Goal: Navigation & Orientation: Find specific page/section

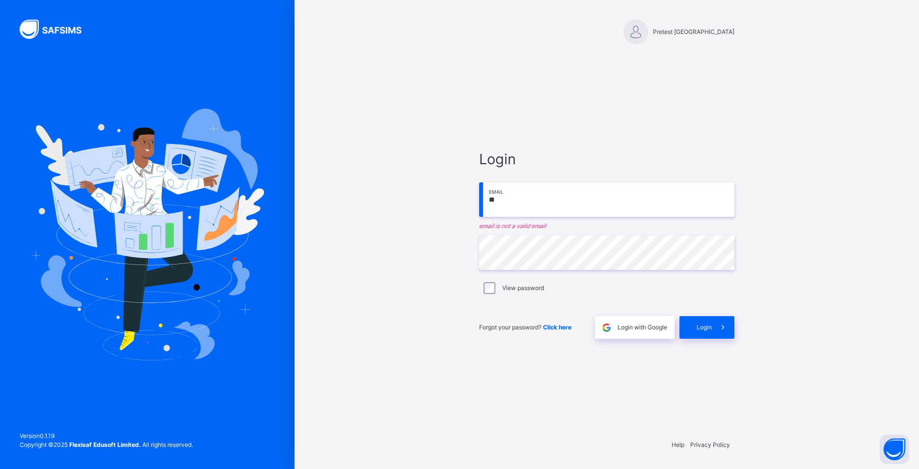
type input "**********"
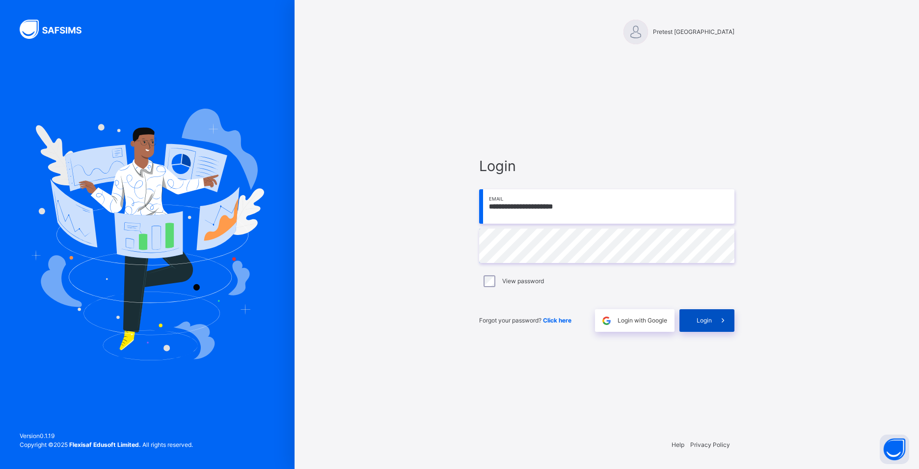
click at [699, 328] on div "Login" at bounding box center [707, 320] width 55 height 23
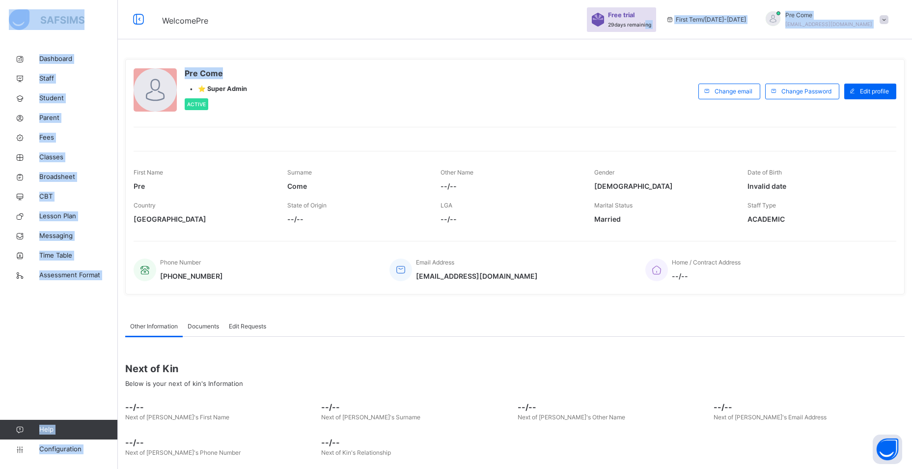
drag, startPoint x: 688, startPoint y: 21, endPoint x: 646, endPoint y: 48, distance: 49.7
click at [646, 48] on div "Welcome Pre Free trial 29 days remaining First Term / [DATE]-[DATE] Pre Come [E…" at bounding box center [456, 258] width 912 height 517
click at [646, 48] on div "Pre Come • ⭐ Super Admin Active Change email Change Password Edit profile First…" at bounding box center [515, 258] width 794 height 517
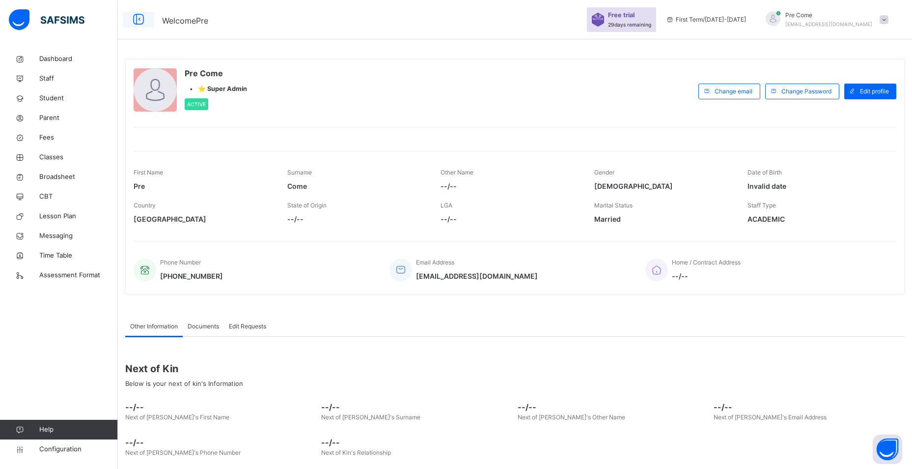
click at [137, 14] on icon at bounding box center [138, 20] width 17 height 18
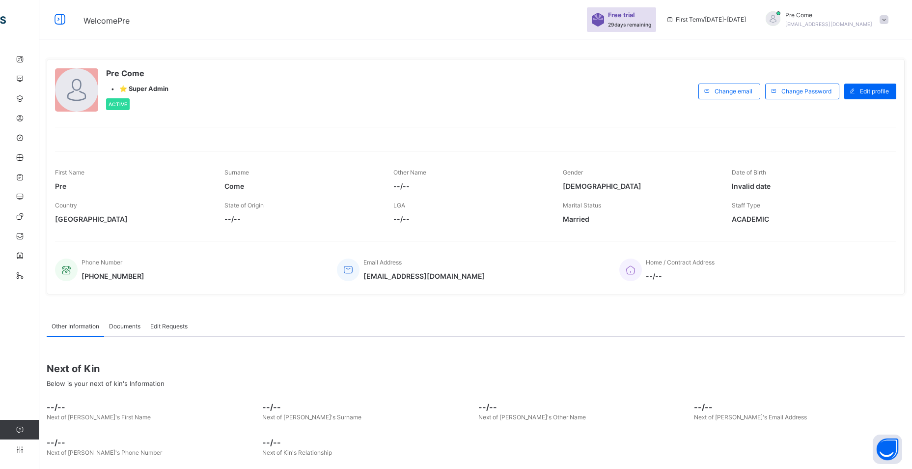
scroll to position [48, 0]
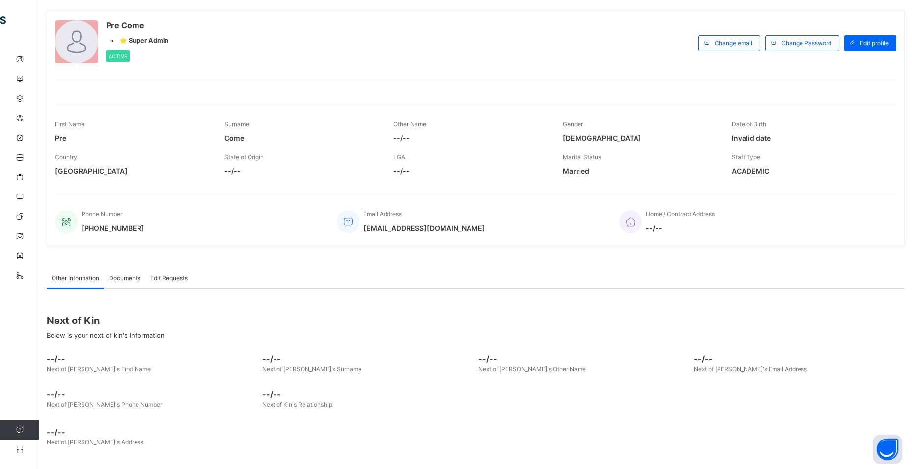
click at [140, 279] on span "Documents" at bounding box center [124, 278] width 31 height 9
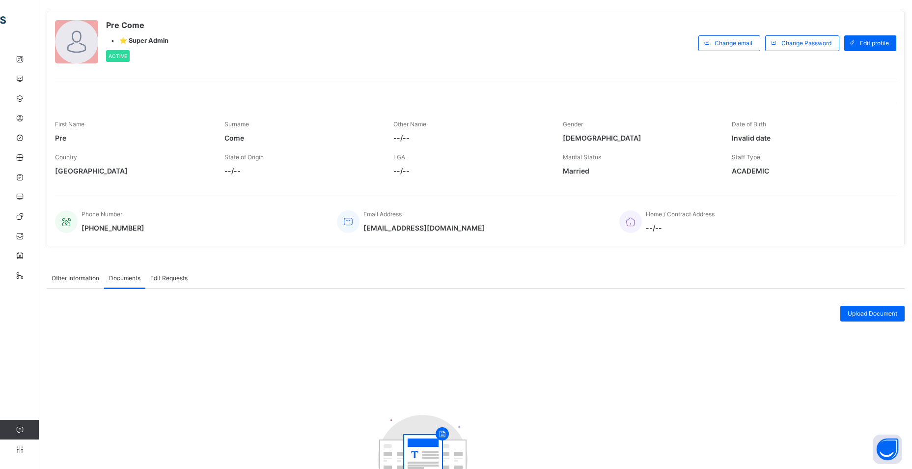
scroll to position [127, 0]
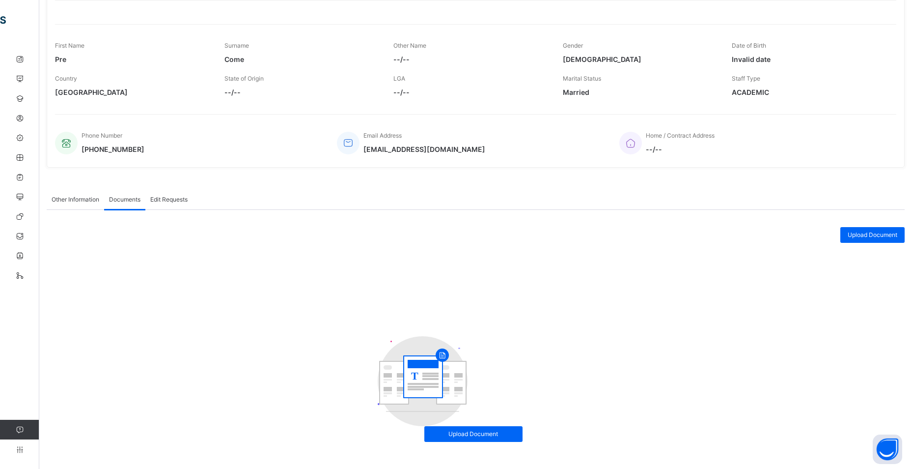
click at [180, 208] on div "Edit Requests" at bounding box center [168, 200] width 47 height 20
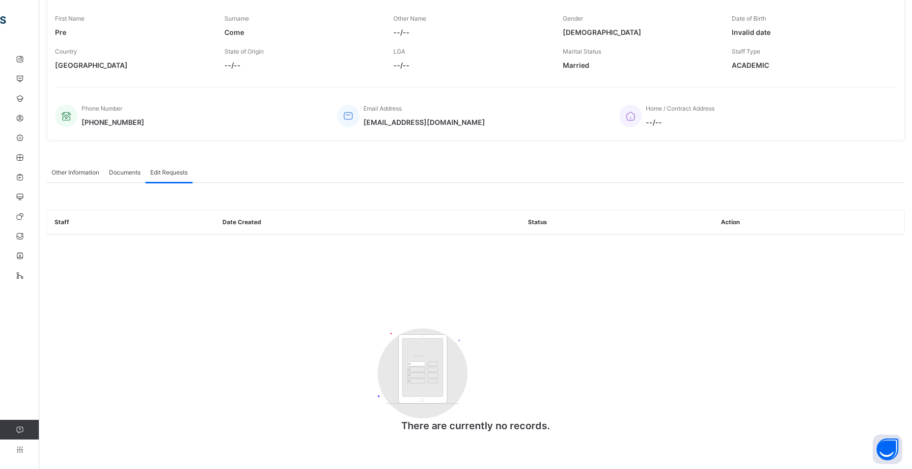
scroll to position [0, 0]
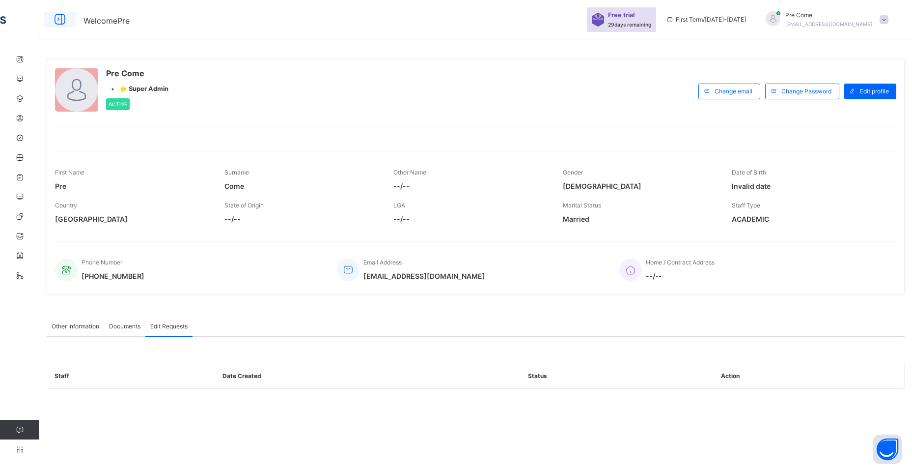
click at [65, 17] on icon at bounding box center [60, 20] width 17 height 18
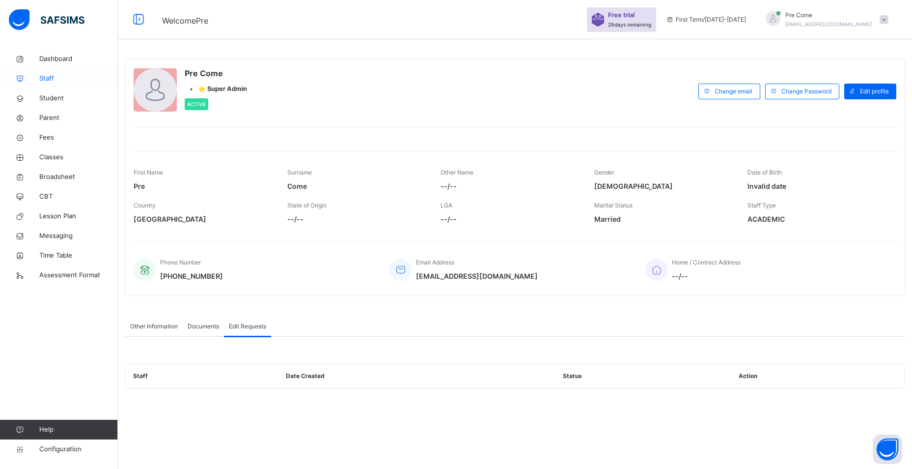
click at [64, 71] on link "Staff" at bounding box center [59, 79] width 118 height 20
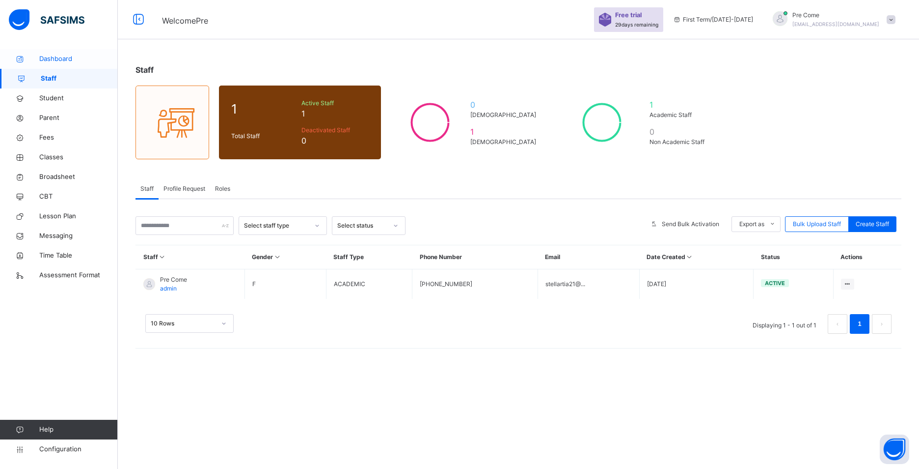
click at [77, 54] on span "Dashboard" at bounding box center [78, 59] width 79 height 10
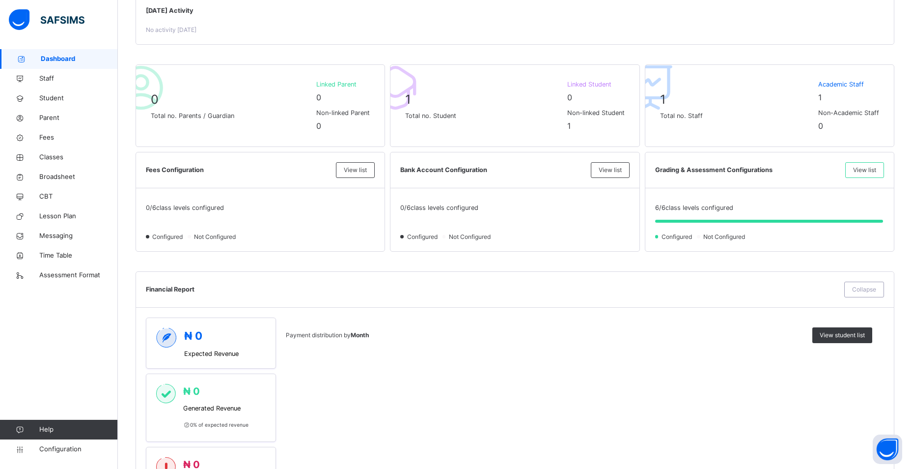
scroll to position [194, 0]
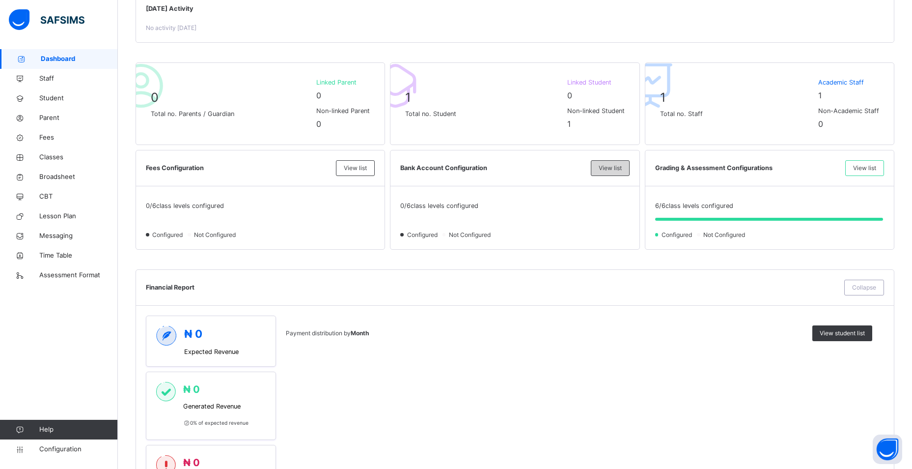
click at [619, 168] on span "View list" at bounding box center [610, 168] width 23 height 9
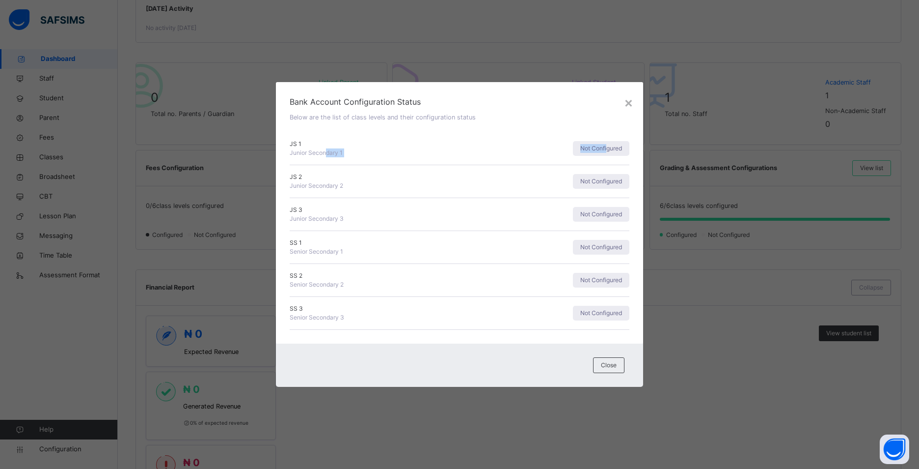
drag, startPoint x: 607, startPoint y: 149, endPoint x: 327, endPoint y: 150, distance: 280.0
click at [327, 150] on div "JS 1 Junior Secondary 1 Not Configured" at bounding box center [460, 148] width 340 height 18
click at [327, 150] on span "Junior Secondary 1" at bounding box center [316, 152] width 53 height 7
click at [627, 102] on div "×" at bounding box center [628, 102] width 9 height 21
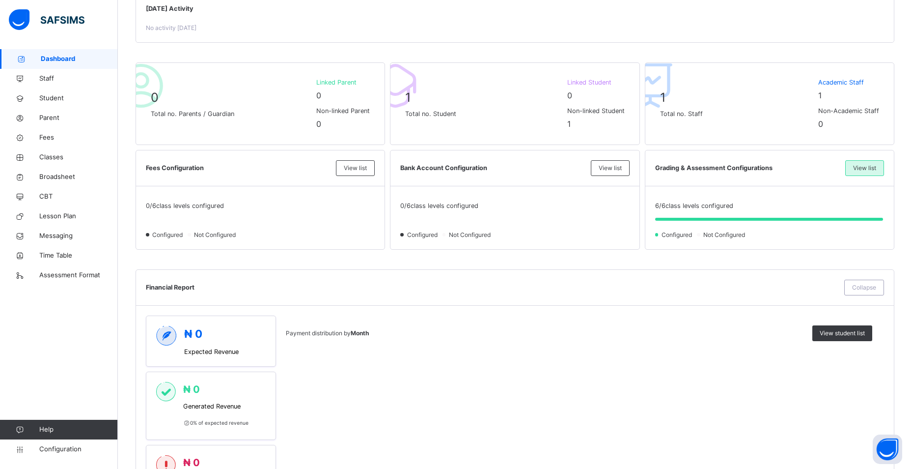
click at [867, 174] on div "View list" at bounding box center [864, 168] width 39 height 16
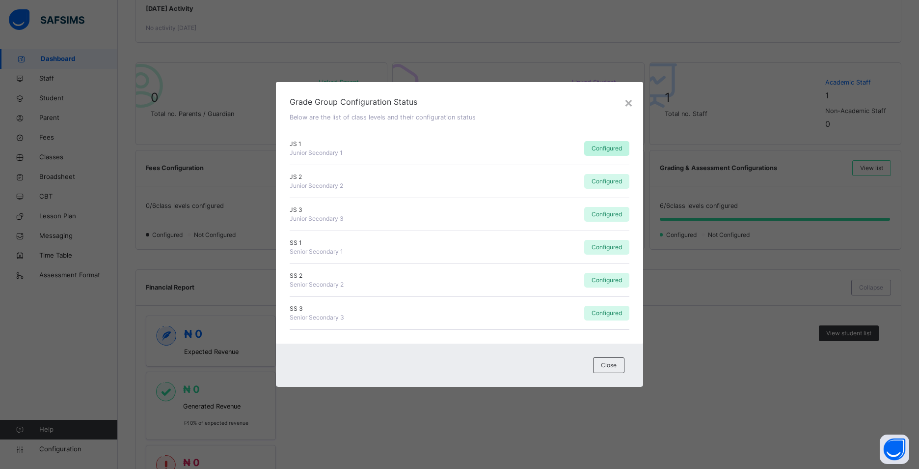
click at [604, 150] on span "Configured" at bounding box center [607, 148] width 30 height 9
click at [627, 104] on div "×" at bounding box center [628, 102] width 9 height 21
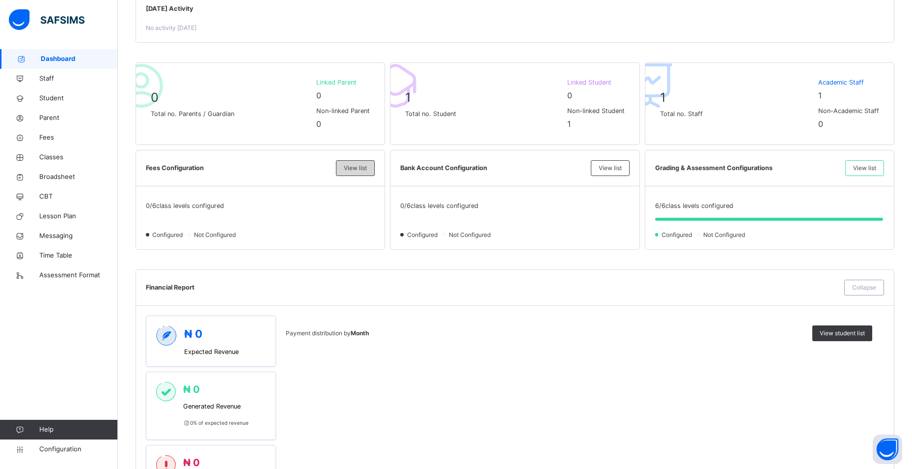
click at [349, 174] on div "View list" at bounding box center [355, 168] width 39 height 16
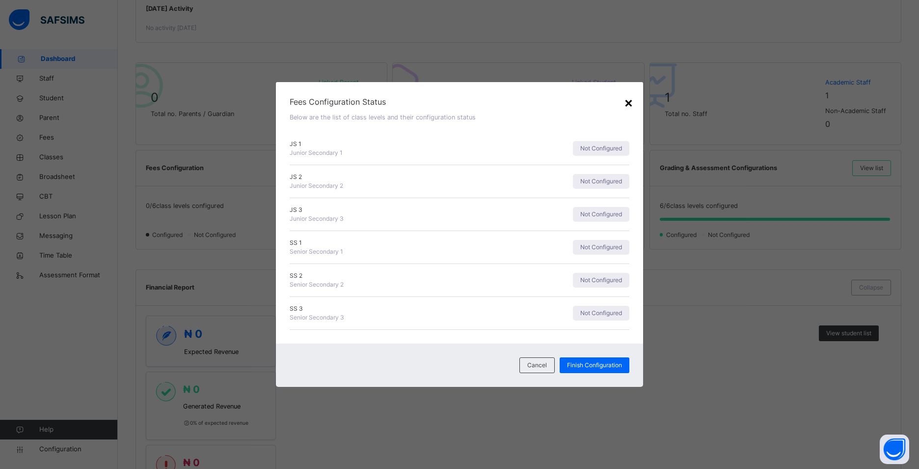
click at [633, 107] on div "×" at bounding box center [628, 102] width 9 height 21
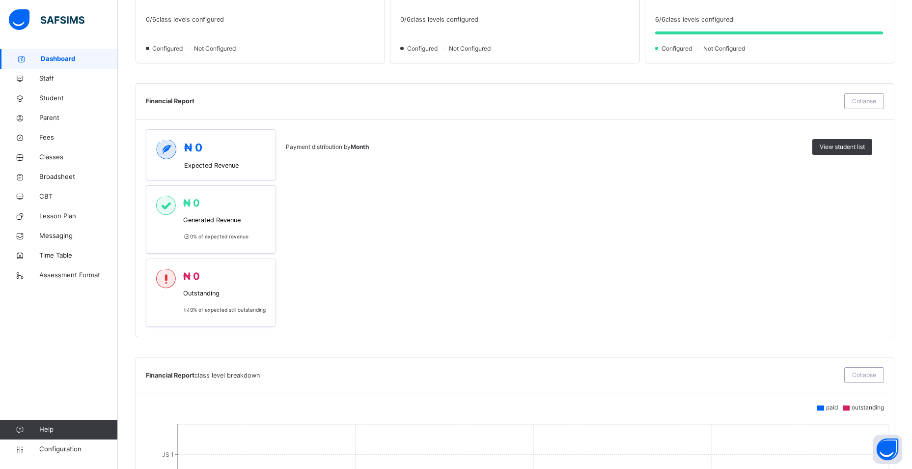
scroll to position [411, 0]
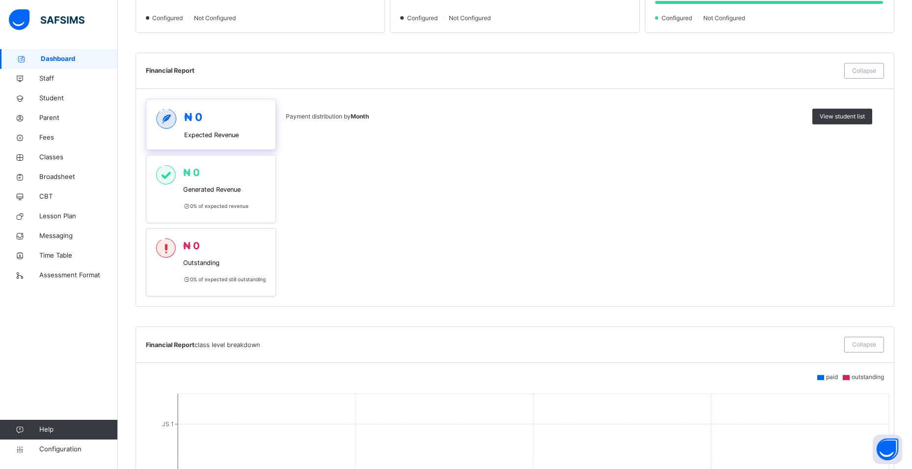
click at [237, 135] on span "Expected Revenue" at bounding box center [211, 134] width 55 height 9
click at [67, 110] on link "Parent" at bounding box center [59, 118] width 118 height 20
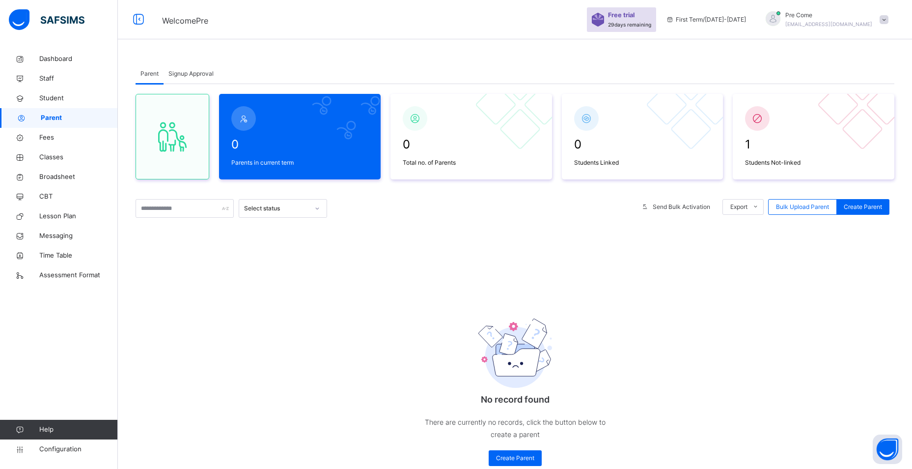
click at [188, 75] on span "Signup Approval" at bounding box center [190, 73] width 45 height 9
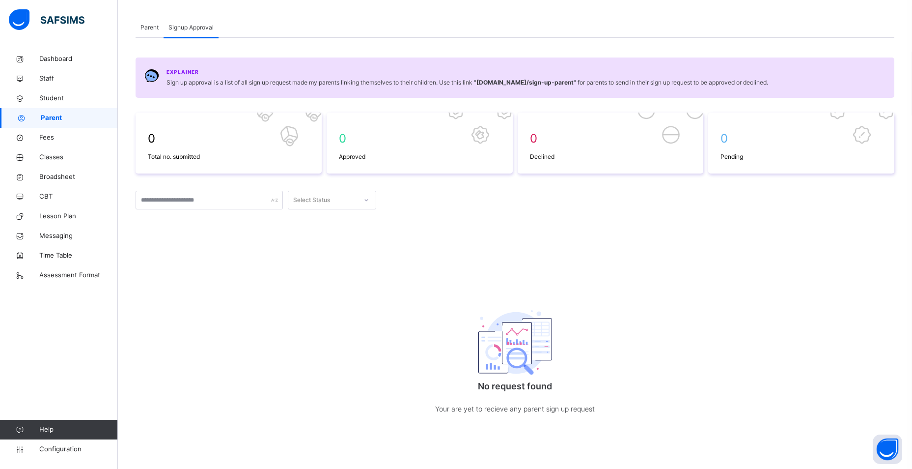
scroll to position [29, 0]
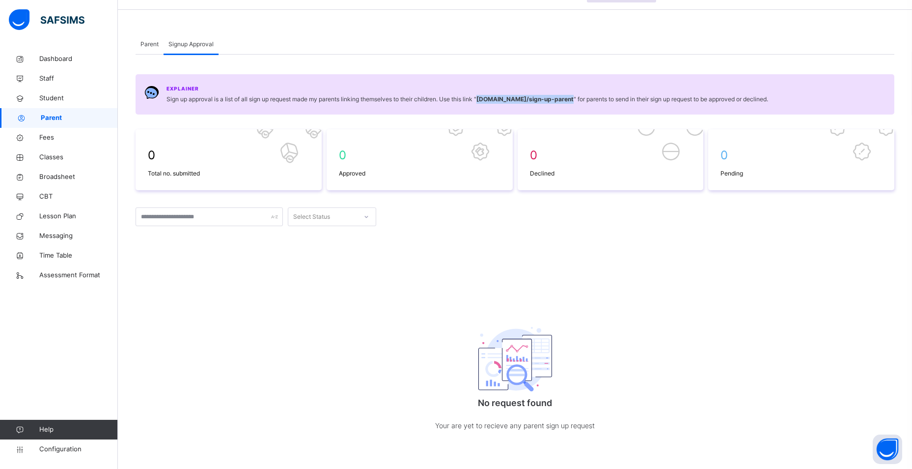
drag, startPoint x: 482, startPoint y: 97, endPoint x: 590, endPoint y: 97, distance: 108.1
click at [590, 97] on span "Sign up approval is a list of all sign up request made my parents linking thems…" at bounding box center [468, 99] width 602 height 9
copy b "[DOMAIN_NAME] /sign-up-parent"
